Goal: Task Accomplishment & Management: Manage account settings

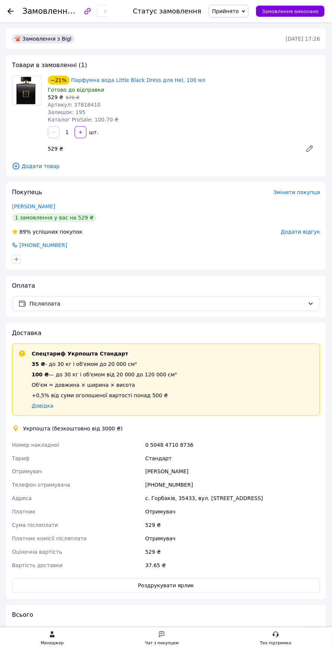
click at [10, 11] on use at bounding box center [10, 11] width 6 height 6
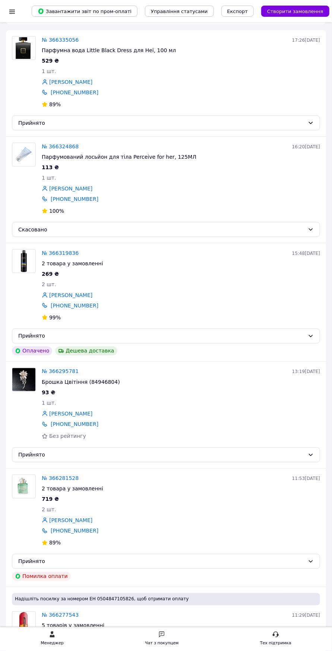
scroll to position [161, 0]
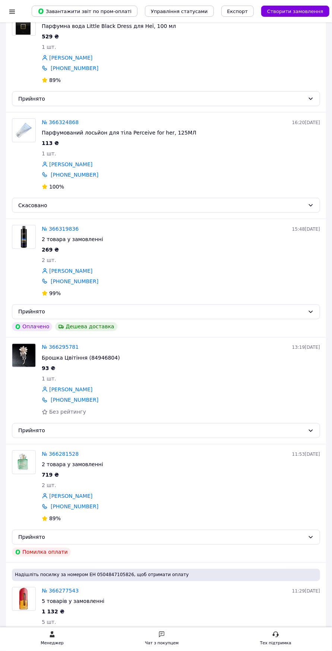
click at [55, 346] on link "№ 366295781" at bounding box center [60, 347] width 37 height 6
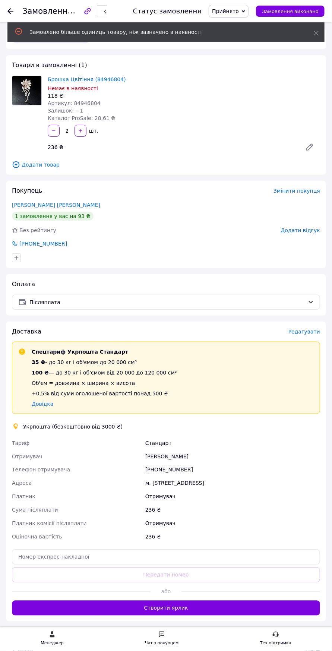
click at [310, 147] on icon at bounding box center [310, 147] width 6 height 6
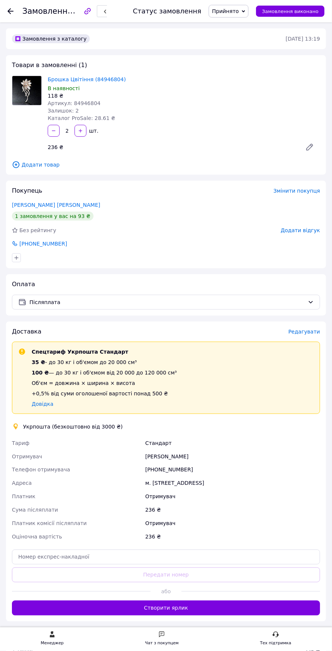
click at [309, 146] on icon at bounding box center [310, 147] width 6 height 6
click at [53, 129] on icon "button" at bounding box center [53, 130] width 5 height 5
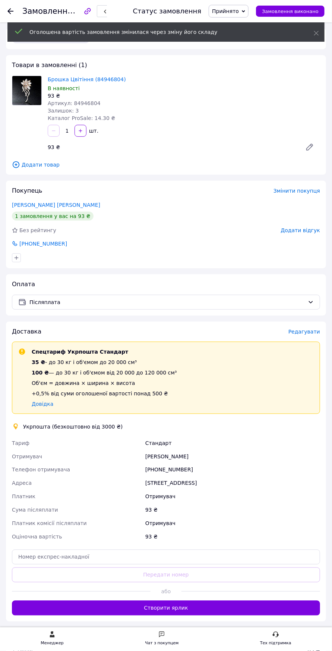
click at [80, 130] on icon "button" at bounding box center [80, 130] width 3 height 3
type input "2"
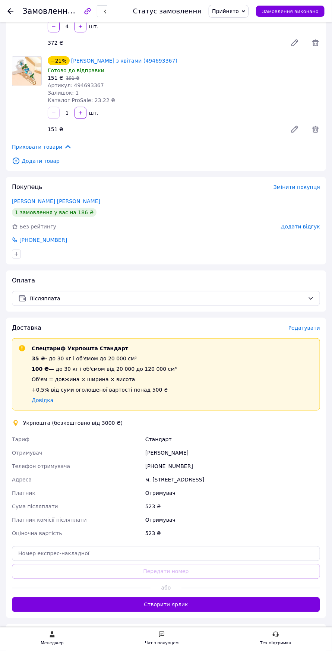
scroll to position [107, 0]
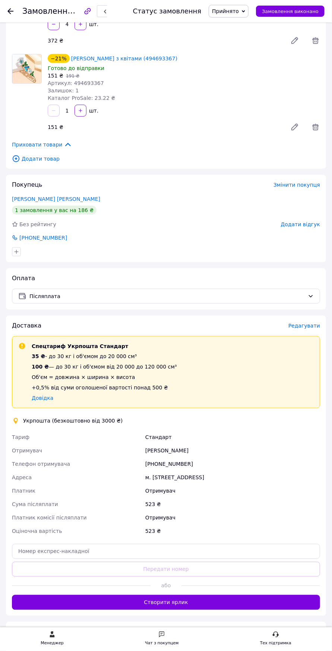
click at [306, 325] on span "Редагувати" at bounding box center [304, 326] width 32 height 6
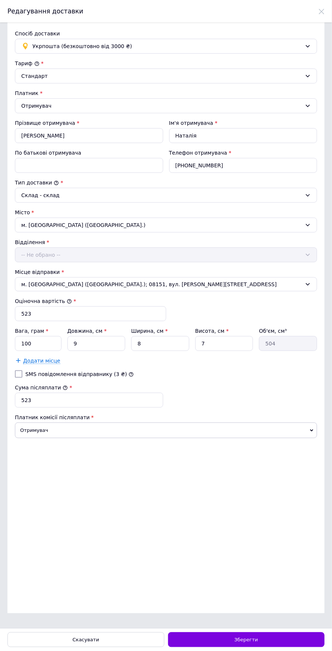
scroll to position [0, 0]
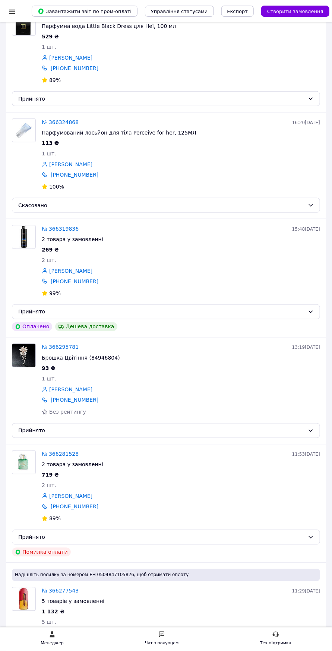
scroll to position [161, 0]
click at [50, 345] on link "№ 366295781" at bounding box center [60, 347] width 37 height 6
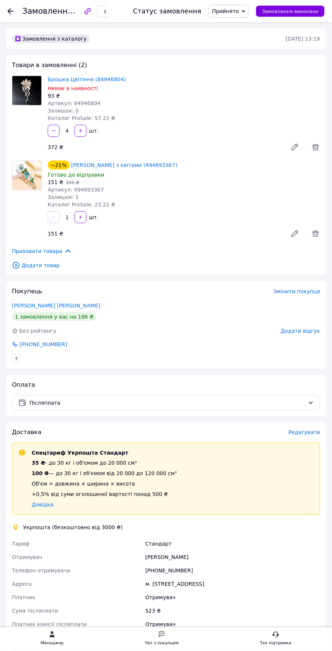
click at [53, 130] on icon "button" at bounding box center [53, 130] width 3 height 0
type input "2"
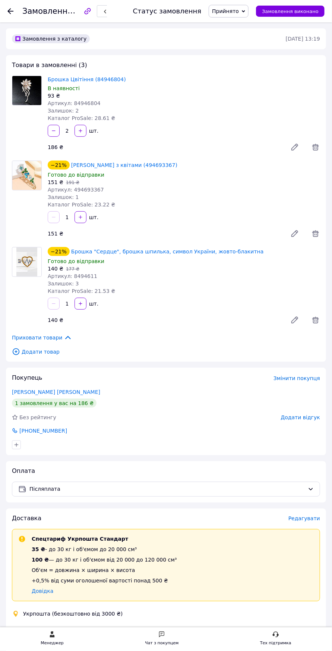
click at [81, 302] on icon "button" at bounding box center [80, 303] width 5 height 5
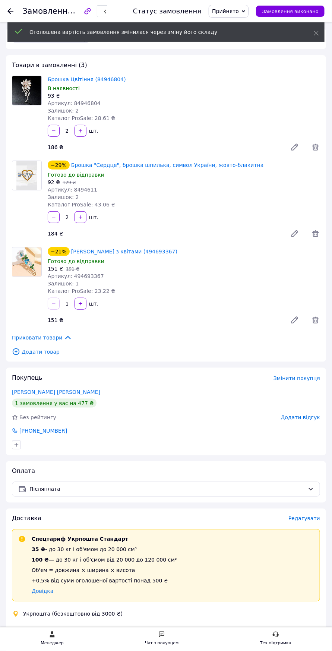
click at [44, 293] on div at bounding box center [27, 287] width 36 height 81
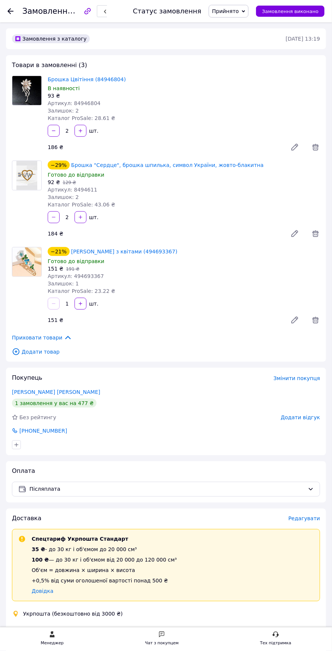
click at [51, 215] on icon "button" at bounding box center [53, 217] width 5 height 5
type input "1"
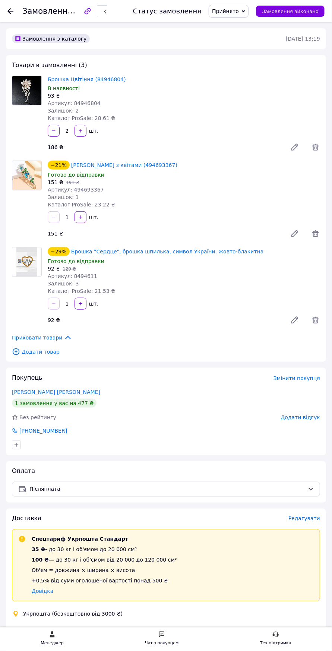
click at [296, 320] on icon at bounding box center [295, 320] width 6 height 6
click at [292, 235] on icon at bounding box center [295, 234] width 6 height 6
click at [69, 303] on input "1" at bounding box center [67, 304] width 12 height 6
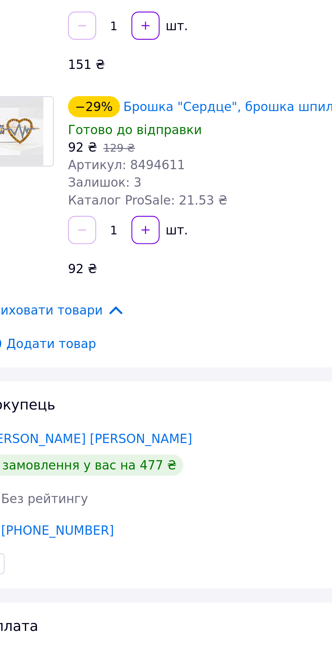
click at [81, 305] on icon "button" at bounding box center [80, 303] width 5 height 5
type input "2"
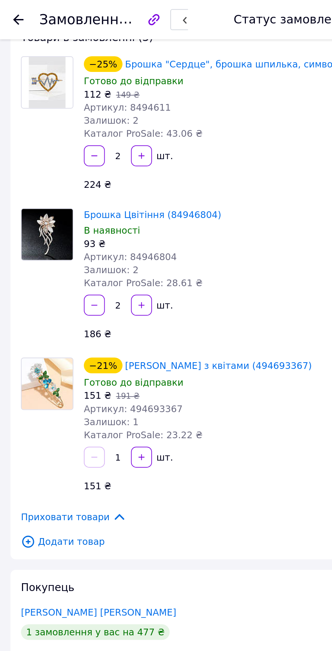
scroll to position [23, 0]
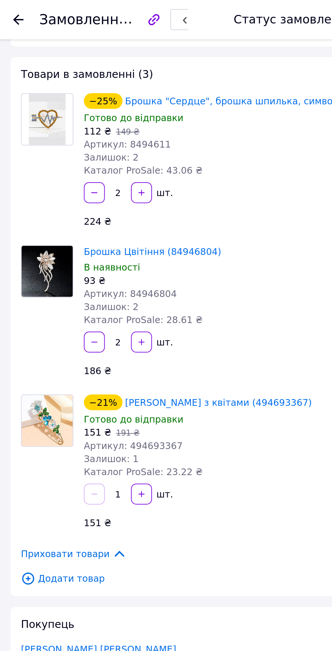
click at [76, 56] on link "Брошка "Сердце", брошка шпилька, символ України, жовто-блакитна" at bounding box center [167, 57] width 193 height 6
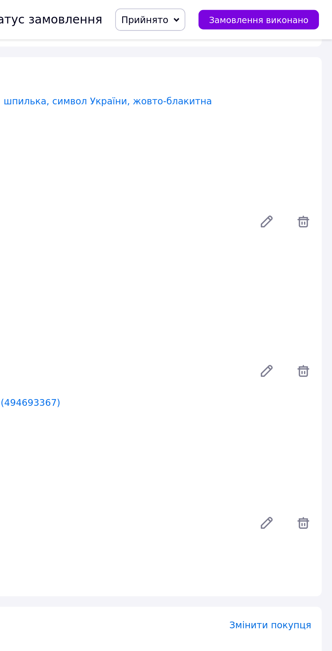
click at [293, 127] on icon at bounding box center [295, 126] width 6 height 6
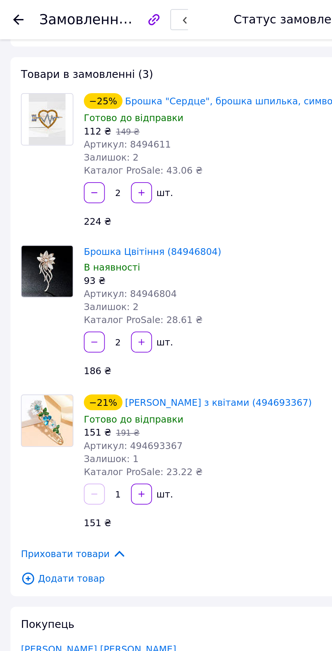
scroll to position [0, 0]
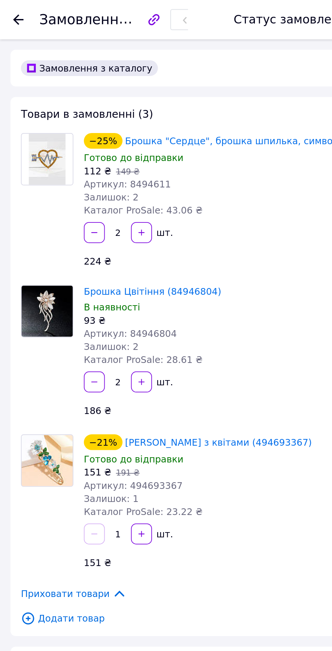
click at [52, 132] on icon "button" at bounding box center [53, 132] width 3 height 0
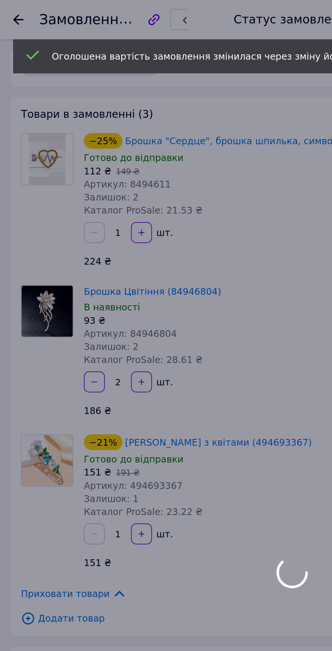
type input "2"
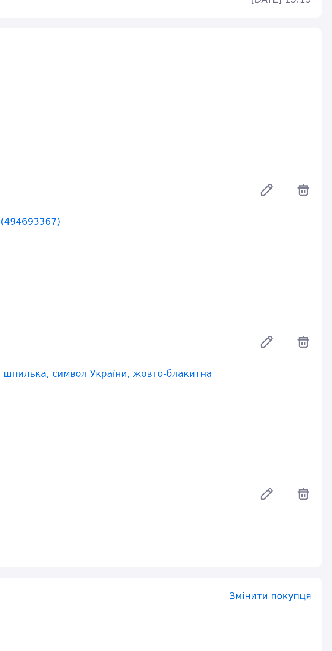
click at [290, 320] on icon at bounding box center [294, 320] width 9 height 9
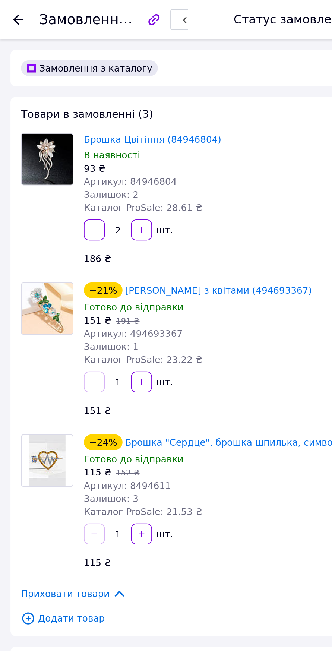
click at [80, 303] on icon "button" at bounding box center [80, 303] width 3 height 3
type input "2"
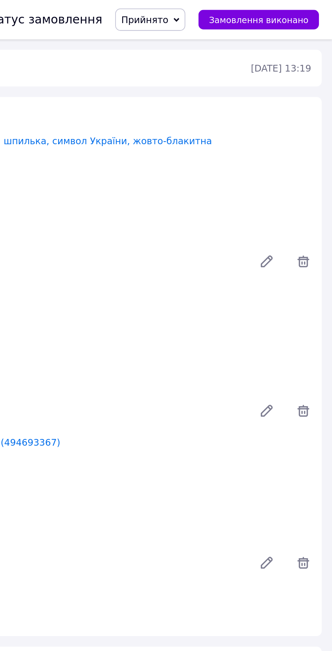
click at [291, 150] on icon at bounding box center [294, 148] width 9 height 9
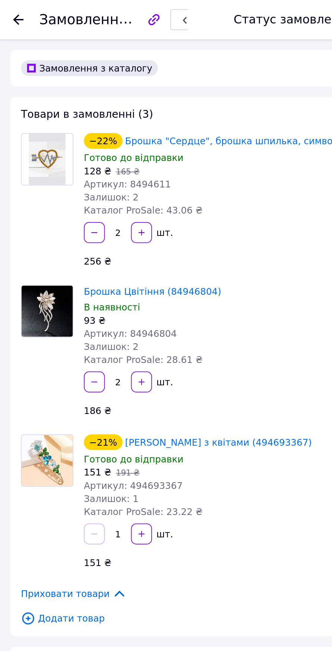
click at [80, 132] on icon "button" at bounding box center [80, 131] width 3 height 3
type input "3"
click at [53, 131] on icon "button" at bounding box center [53, 132] width 5 height 5
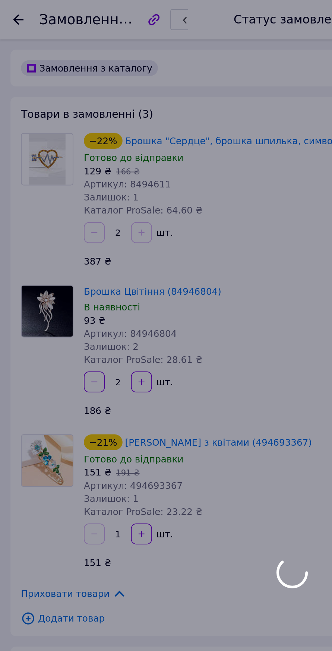
click at [52, 132] on div at bounding box center [166, 325] width 332 height 651
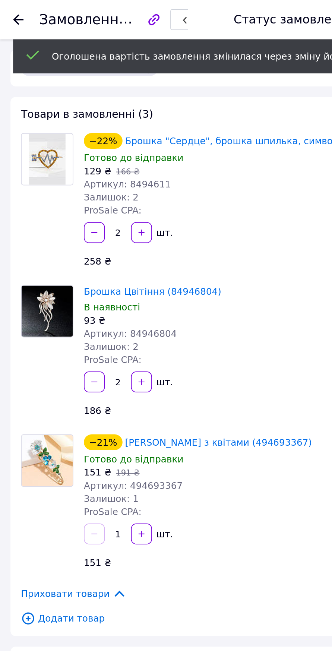
click at [53, 132] on icon "button" at bounding box center [53, 132] width 3 height 0
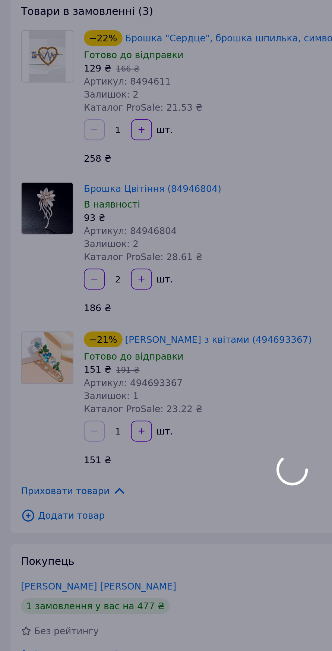
type input "2"
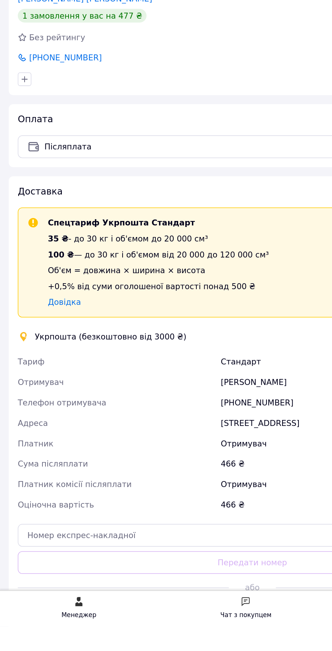
scroll to position [157, 0]
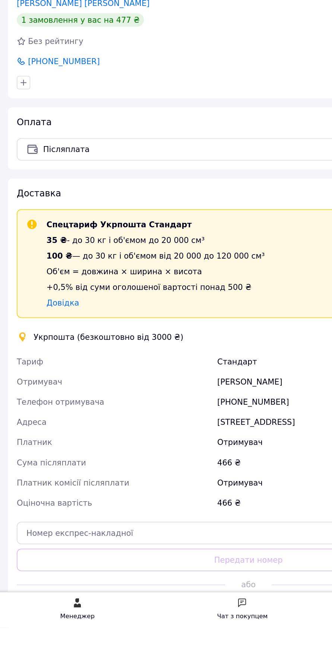
click at [90, 634] on button "Створити ярлик" at bounding box center [166, 639] width 308 height 15
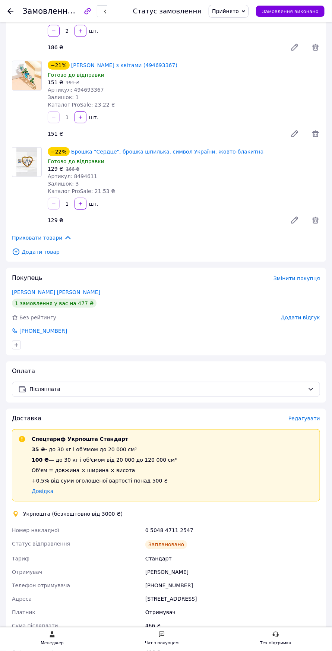
scroll to position [0, 0]
